Goal: Transaction & Acquisition: Subscribe to service/newsletter

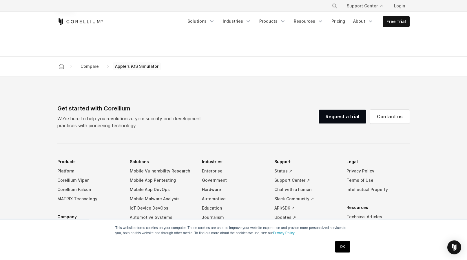
scroll to position [591, 0]
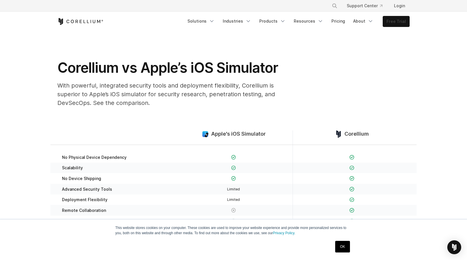
click at [395, 24] on link "Free Trial" at bounding box center [396, 21] width 26 height 10
click at [393, 20] on link "Free Trial" at bounding box center [396, 21] width 26 height 10
